Goal: Transaction & Acquisition: Purchase product/service

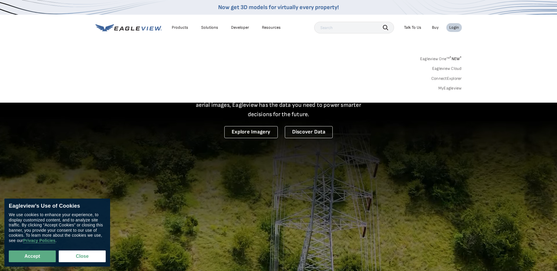
click at [449, 87] on link "MyEagleview" at bounding box center [451, 88] width 24 height 5
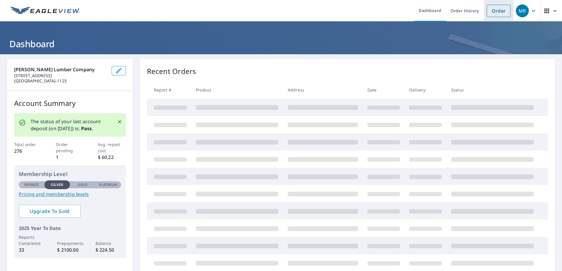
click at [491, 11] on link "Order" at bounding box center [498, 11] width 24 height 12
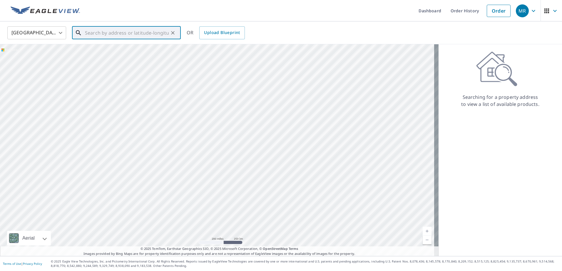
click at [106, 36] on input "text" at bounding box center [127, 33] width 84 height 16
click at [98, 54] on p "[GEOGRAPHIC_DATA], IL 62010" at bounding box center [130, 56] width 92 height 6
type input "[STREET_ADDRESS][PERSON_NAME]"
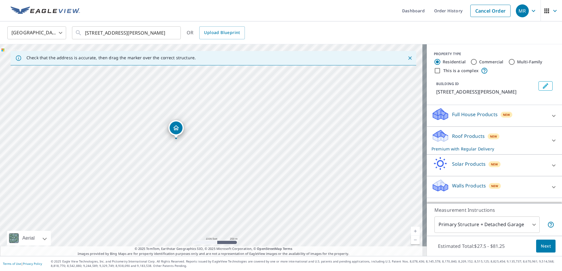
drag, startPoint x: 372, startPoint y: 150, endPoint x: 211, endPoint y: 151, distance: 161.0
click at [211, 151] on div "3 Bradford Pl Bethalto, IL 62010" at bounding box center [213, 150] width 427 height 212
drag, startPoint x: 218, startPoint y: 110, endPoint x: 223, endPoint y: 180, distance: 70.4
click at [223, 180] on div "3 Bradford Pl Bethalto, IL 62010" at bounding box center [213, 150] width 427 height 212
click at [541, 247] on span "Next" at bounding box center [546, 246] width 10 height 7
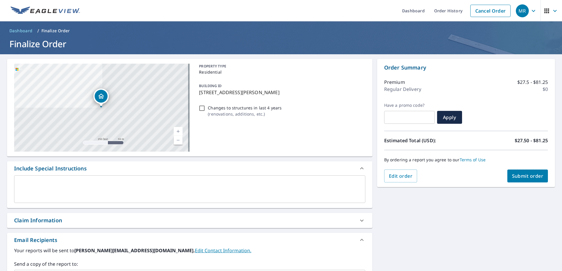
click at [520, 174] on span "Submit order" at bounding box center [527, 176] width 31 height 6
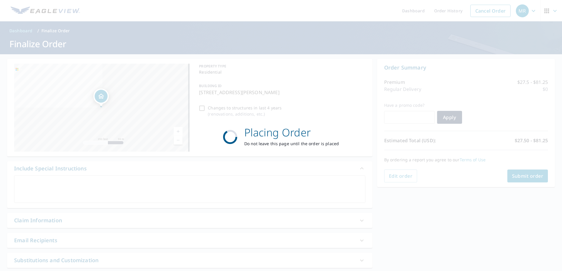
checkbox input "true"
